Goal: Check status

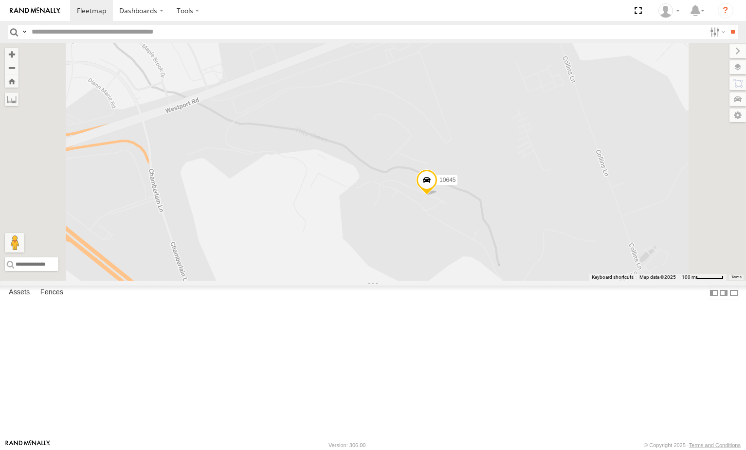
click at [438, 196] on span at bounding box center [426, 182] width 21 height 26
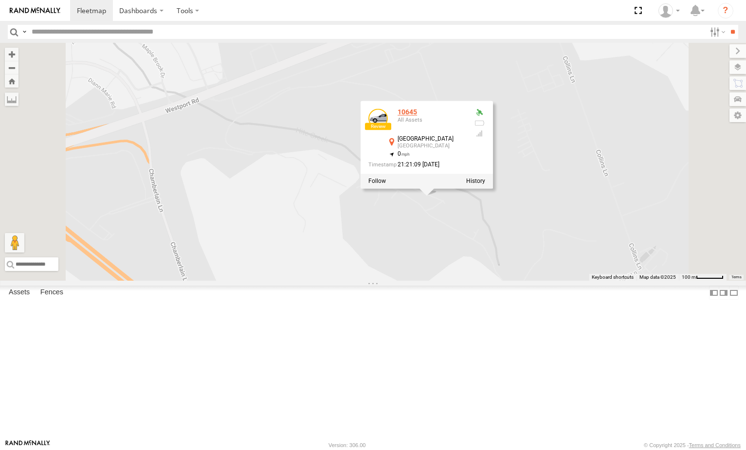
click at [466, 116] on div "10645" at bounding box center [432, 112] width 68 height 7
drag, startPoint x: 528, startPoint y: 192, endPoint x: 465, endPoint y: 140, distance: 80.9
click at [465, 140] on div "282 15732 17002P 16352 15906P 15628p 10645 10645 All Assets [GEOGRAPHIC_DATA] […" at bounding box center [373, 162] width 746 height 238
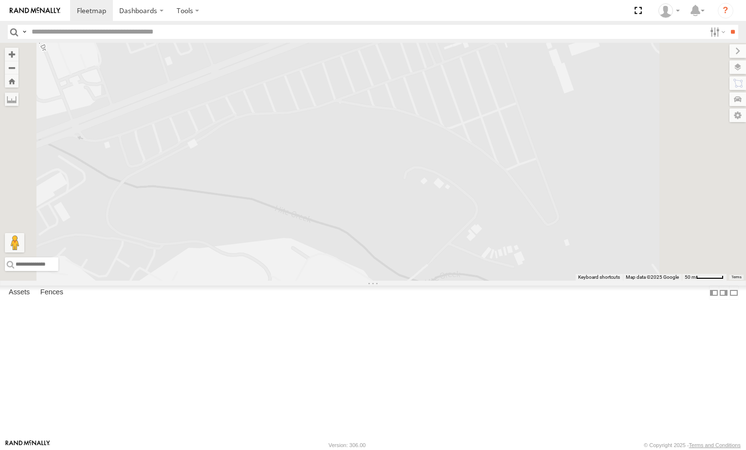
drag, startPoint x: 465, startPoint y: 140, endPoint x: 526, endPoint y: 220, distance: 100.0
click at [526, 220] on div "282 15732 17002P 16352 15906P 15628p 10645" at bounding box center [373, 162] width 746 height 238
drag, startPoint x: 561, startPoint y: 274, endPoint x: 501, endPoint y: 173, distance: 117.5
click at [501, 173] on div "282 15732 17002P 16352 15906P 15628p 10645" at bounding box center [373, 162] width 746 height 238
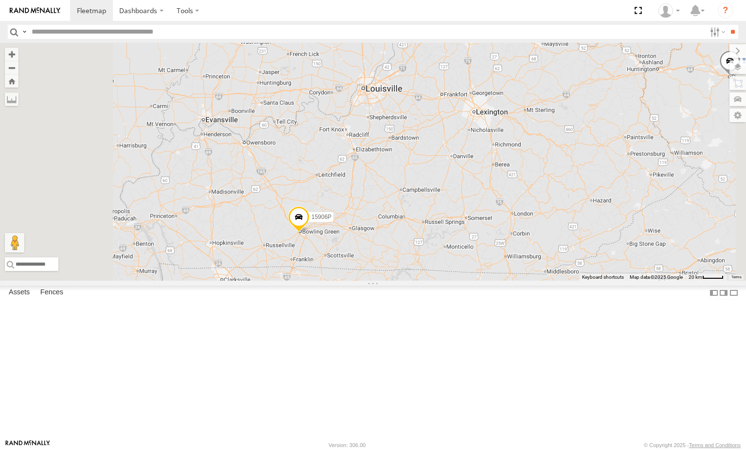
drag, startPoint x: 533, startPoint y: 116, endPoint x: 537, endPoint y: 201, distance: 84.8
click at [537, 201] on div "282 15732 17002P 16352 15906P" at bounding box center [373, 162] width 746 height 238
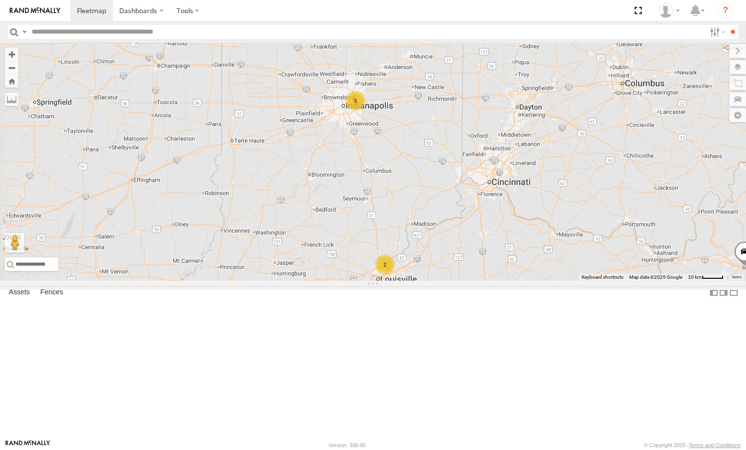
drag, startPoint x: 542, startPoint y: 165, endPoint x: 544, endPoint y: 204, distance: 39.0
click at [544, 204] on div "282 15732 17002P 16352 15906P 7 2 5 2 3" at bounding box center [373, 162] width 746 height 238
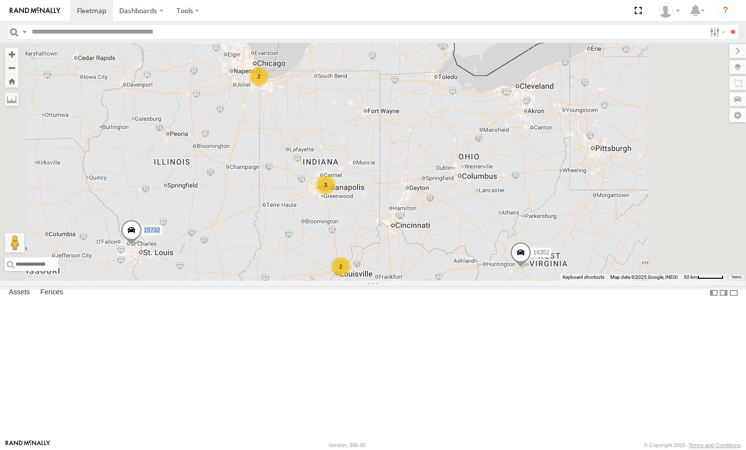
drag, startPoint x: 554, startPoint y: 136, endPoint x: 628, endPoint y: 174, distance: 84.0
click at [503, 175] on div "282 15732 17002P 16352 10 3 2 2 5 3" at bounding box center [373, 162] width 746 height 238
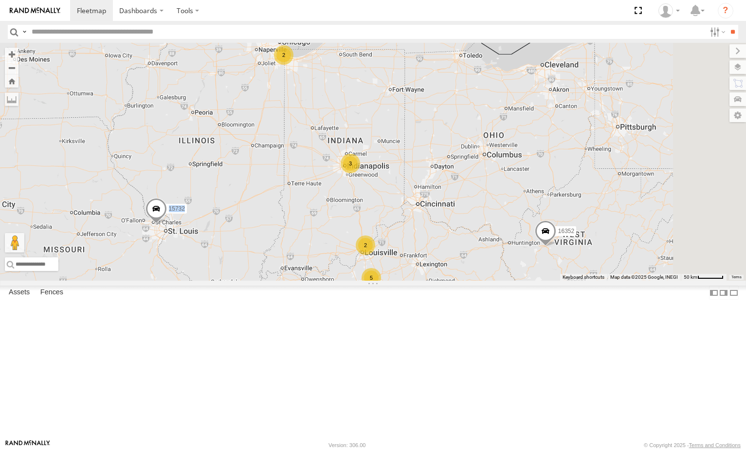
drag, startPoint x: 599, startPoint y: 176, endPoint x: 552, endPoint y: 177, distance: 47.2
click at [552, 177] on div "282 15732 17002P 16352 10 3 2 2 5 3" at bounding box center [373, 162] width 746 height 238
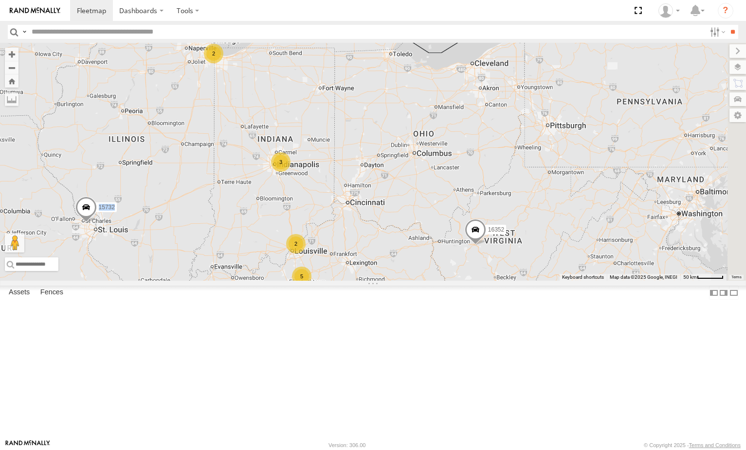
drag, startPoint x: 601, startPoint y: 155, endPoint x: 596, endPoint y: 159, distance: 5.9
click at [596, 159] on div "282 15732 17002P 16352 10 3 2 2 5 3" at bounding box center [373, 162] width 746 height 238
